Goal: Information Seeking & Learning: Learn about a topic

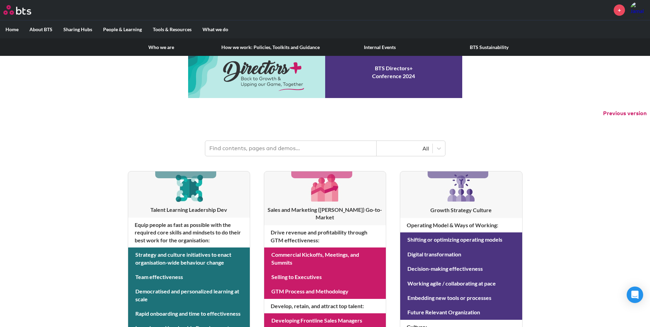
click at [253, 46] on link "How we work: Policies, Toolkits and Guidance" at bounding box center [270, 47] width 109 height 18
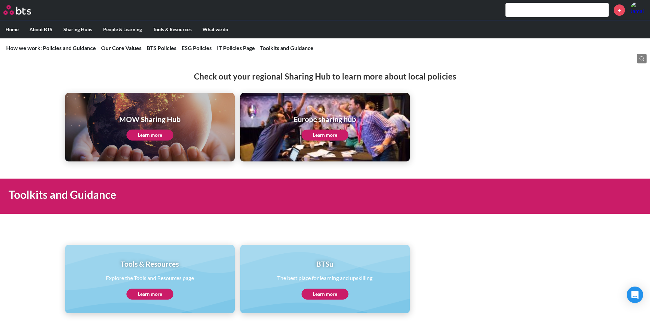
scroll to position [1362, 0]
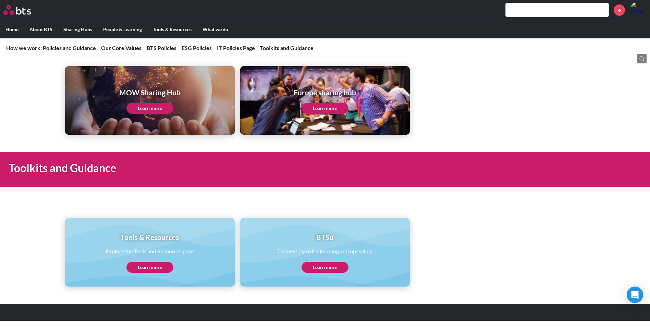
click at [336, 265] on link "Learn more" at bounding box center [324, 267] width 47 height 11
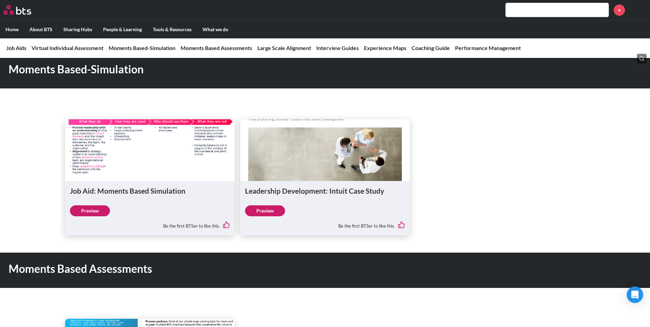
scroll to position [411, 0]
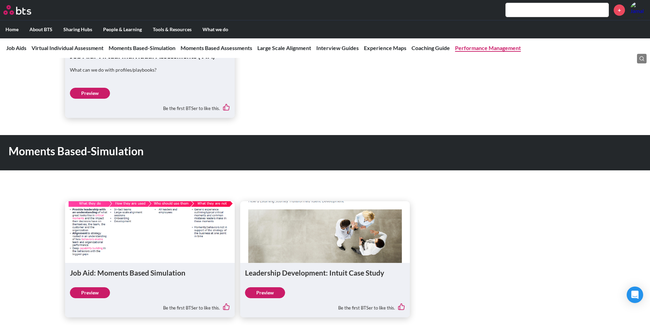
click at [480, 47] on link "Performance Management" at bounding box center [488, 48] width 66 height 7
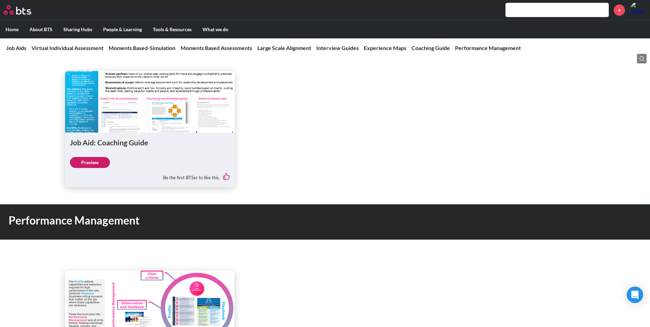
scroll to position [1666, 0]
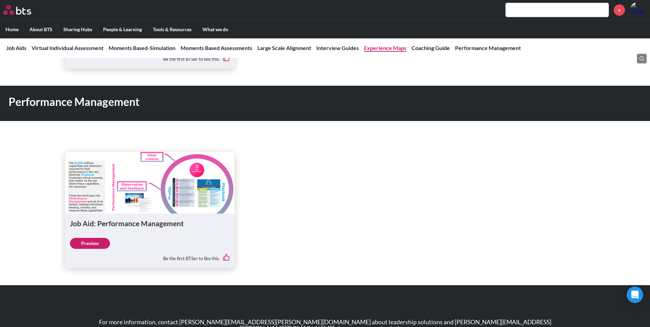
click at [383, 49] on link "Experience Maps" at bounding box center [385, 48] width 42 height 7
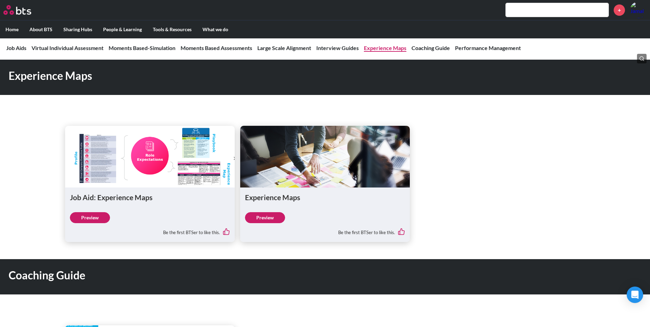
scroll to position [1267, 0]
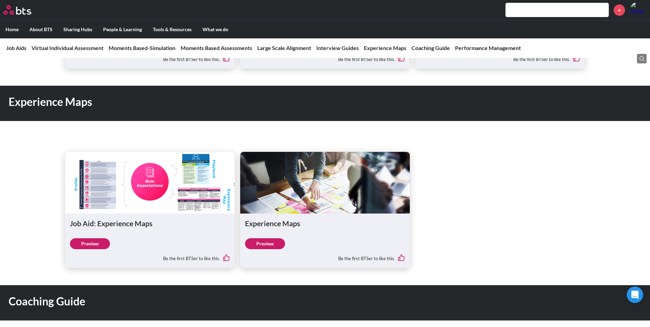
click at [104, 246] on link "Preview" at bounding box center [90, 243] width 40 height 11
